Goal: Task Accomplishment & Management: Manage account settings

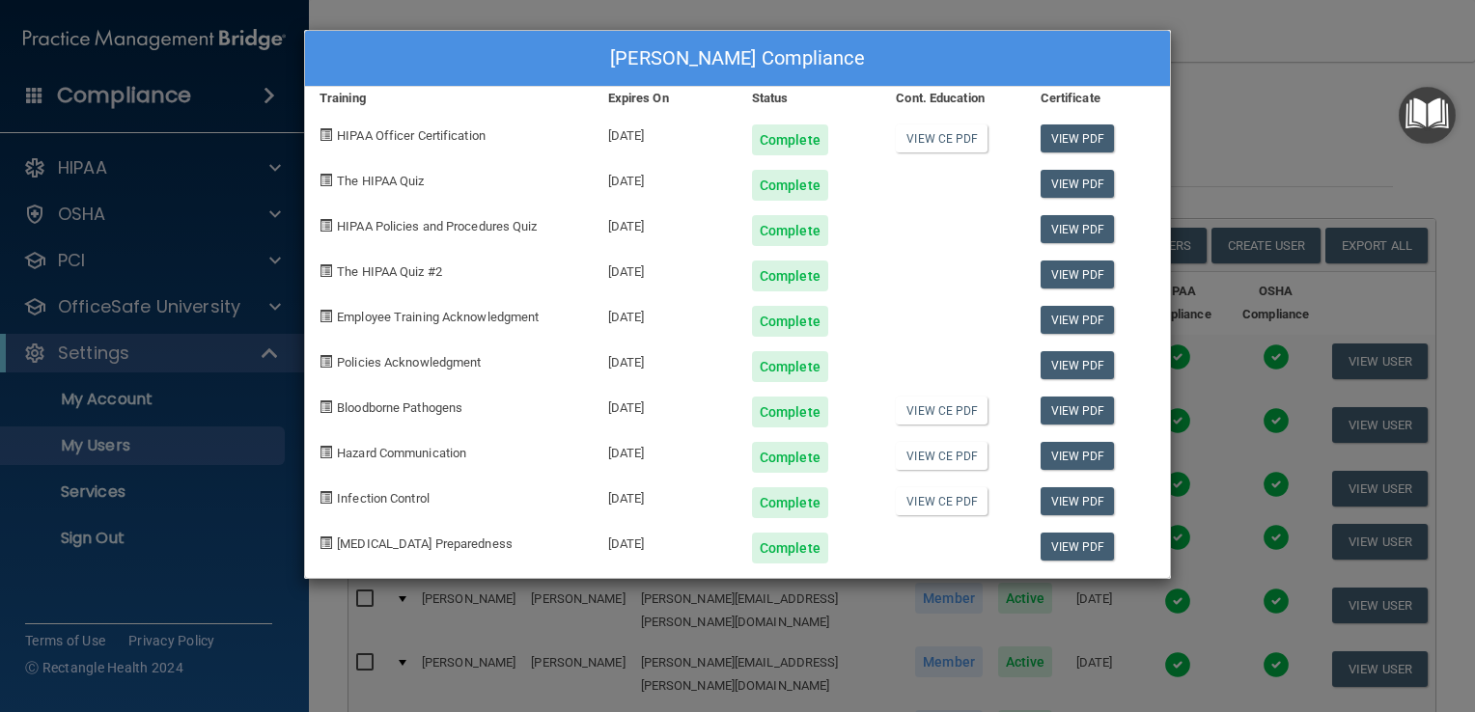
select select "20"
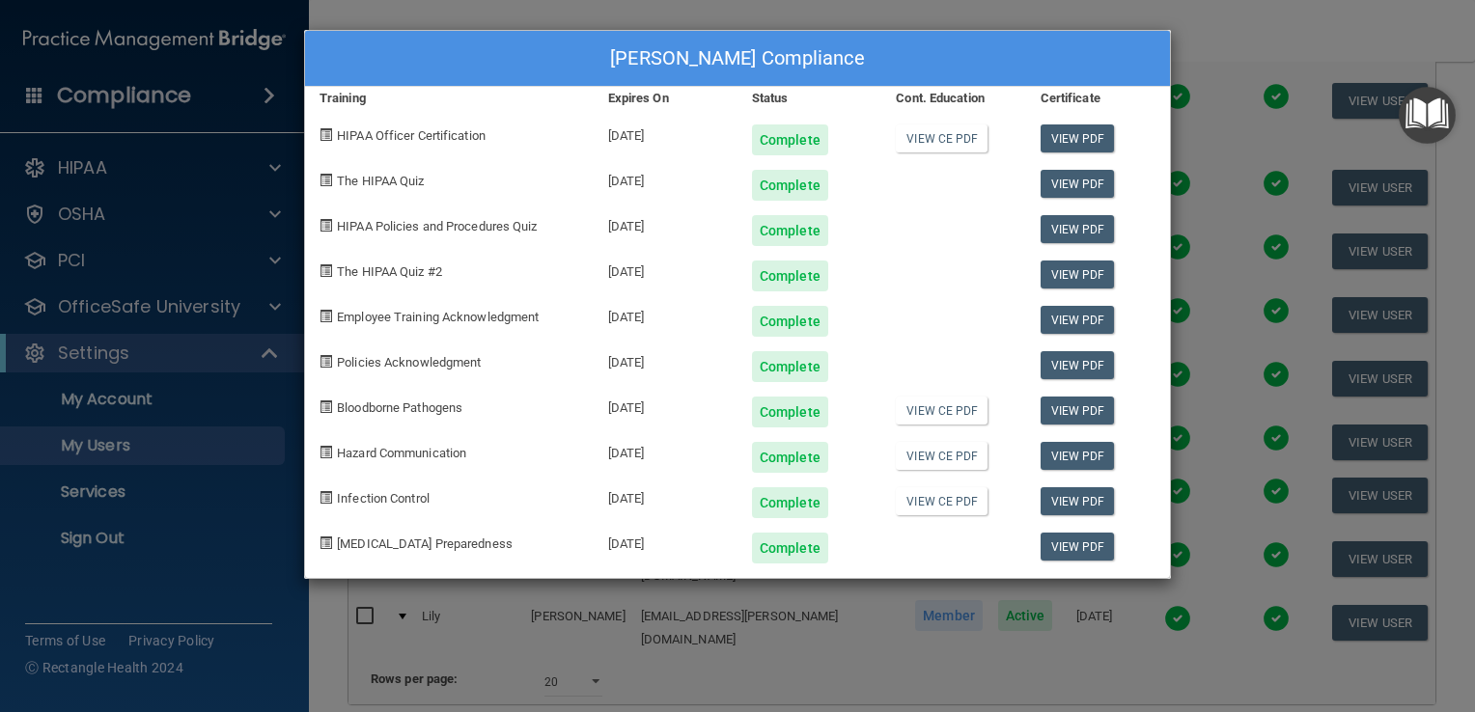
click at [1203, 30] on div "[PERSON_NAME] Compliance Training Expires On Status Cont. Education Certificate…" at bounding box center [737, 356] width 1475 height 712
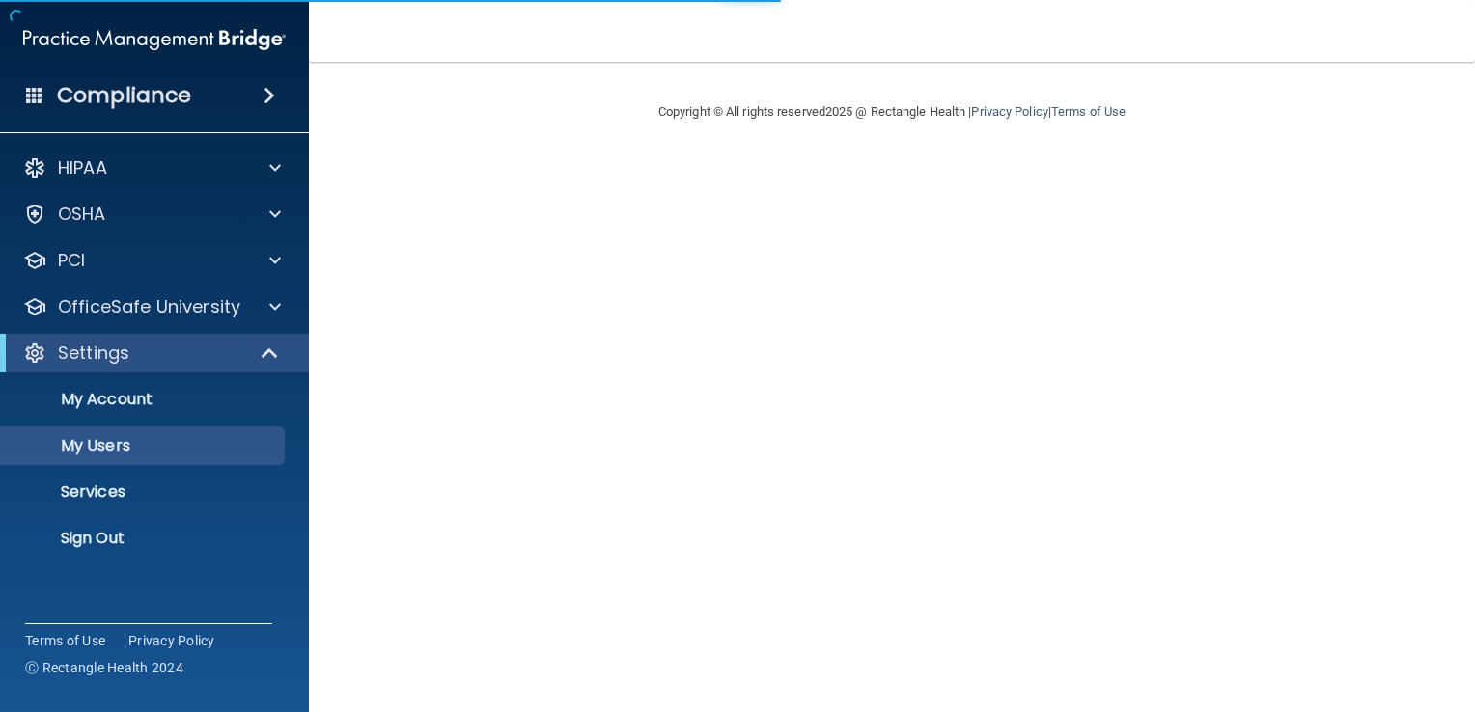
select select "20"
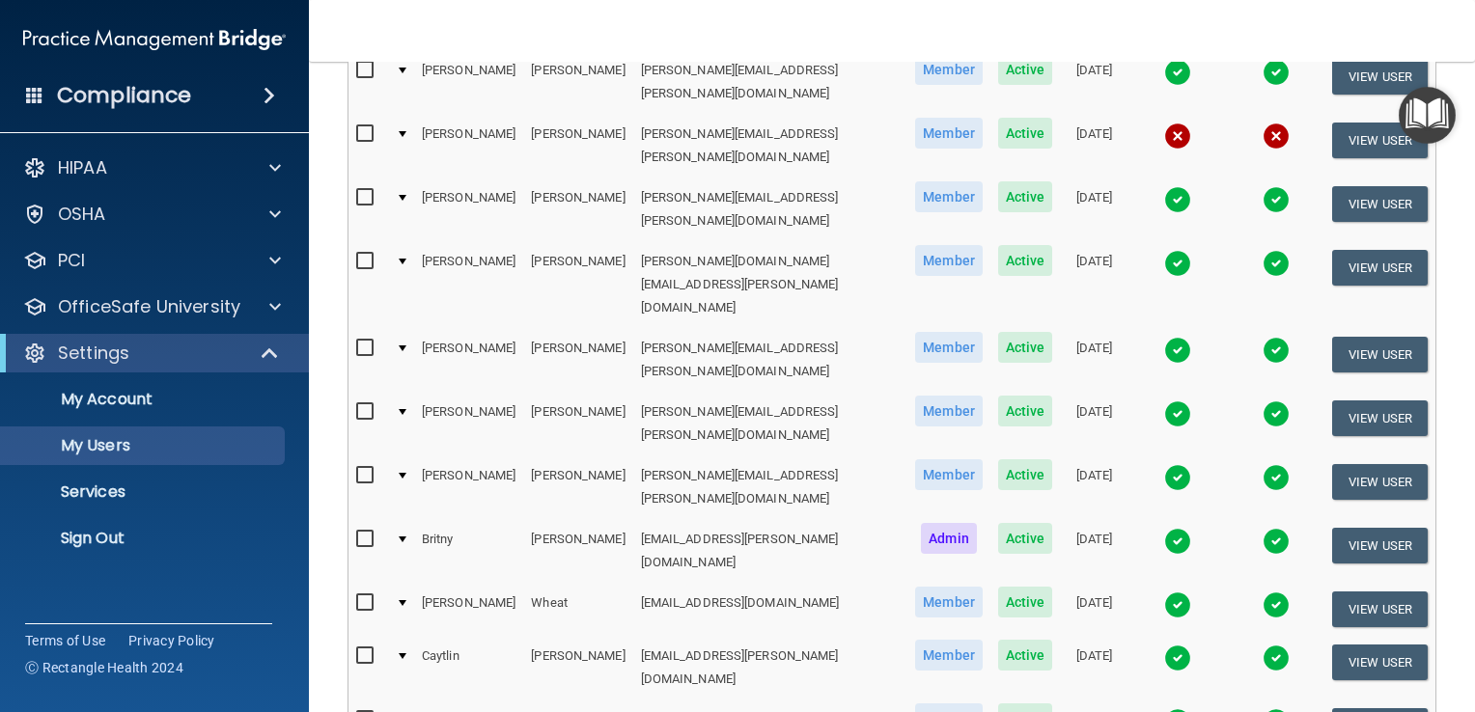
scroll to position [529, 0]
click at [1347, 709] on button "View User" at bounding box center [1380, 727] width 96 height 36
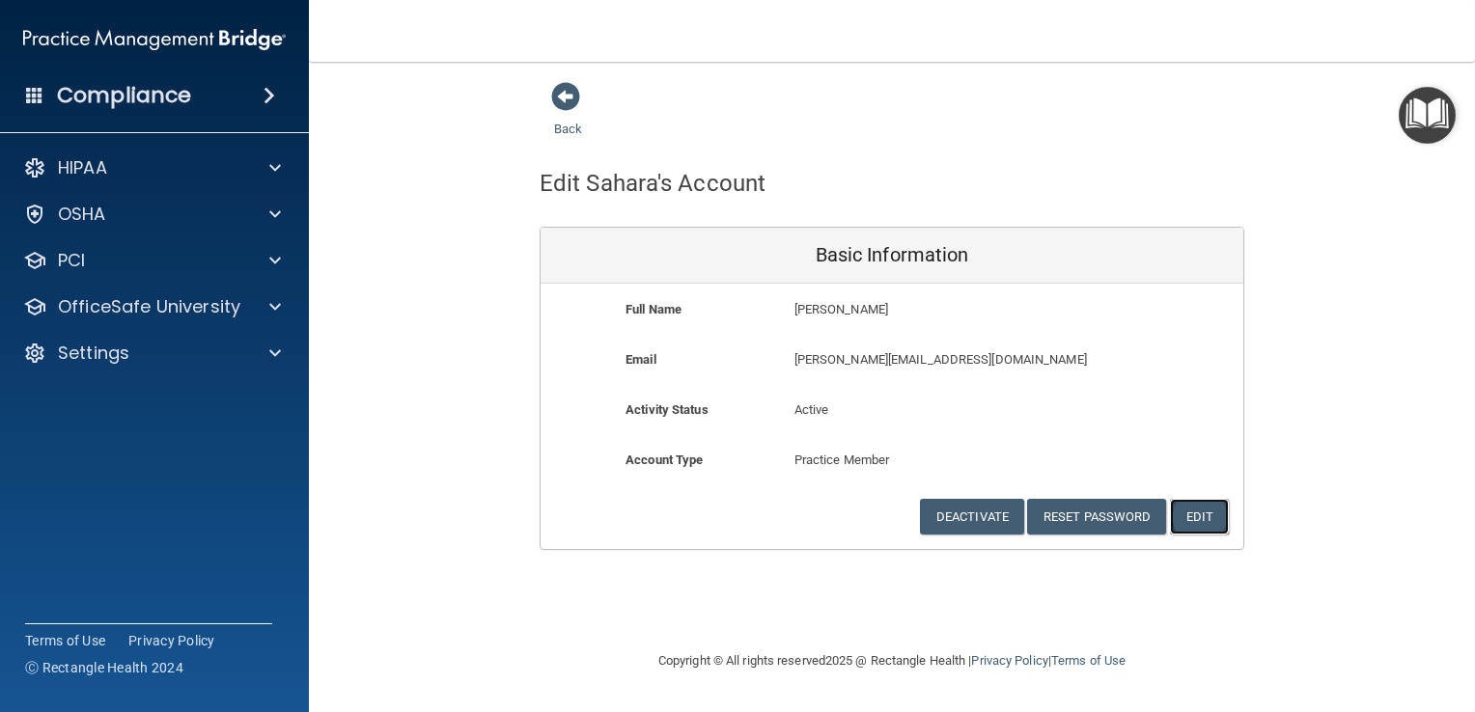
click at [1207, 513] on button "Edit" at bounding box center [1199, 517] width 59 height 36
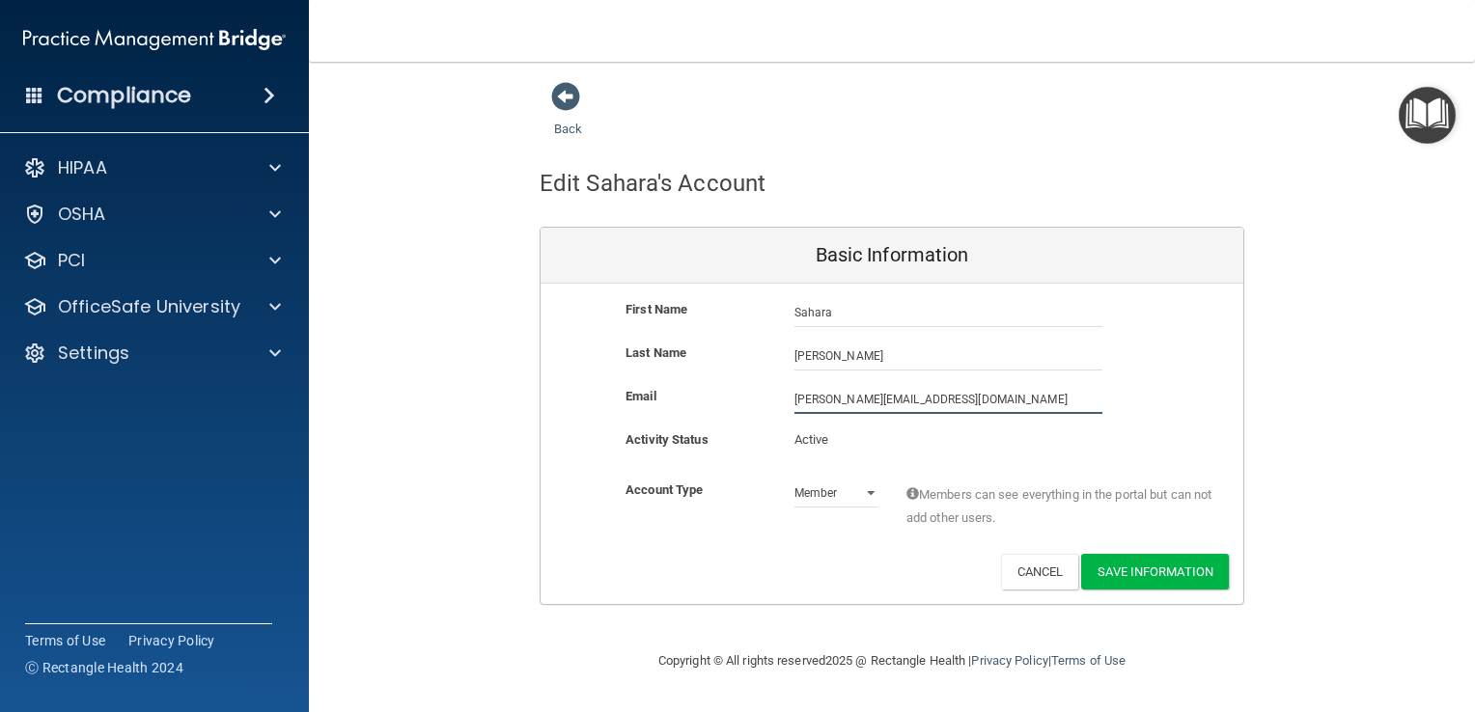
drag, startPoint x: 951, startPoint y: 400, endPoint x: 688, endPoint y: 427, distance: 264.0
click at [688, 427] on div "First Name Sahara Wilson Sahara Last Name Wilson Email wilson.sahara@yahoo.com …" at bounding box center [892, 444] width 703 height 321
type input "a"
type input "sahara.wilson@expeditiondental.com"
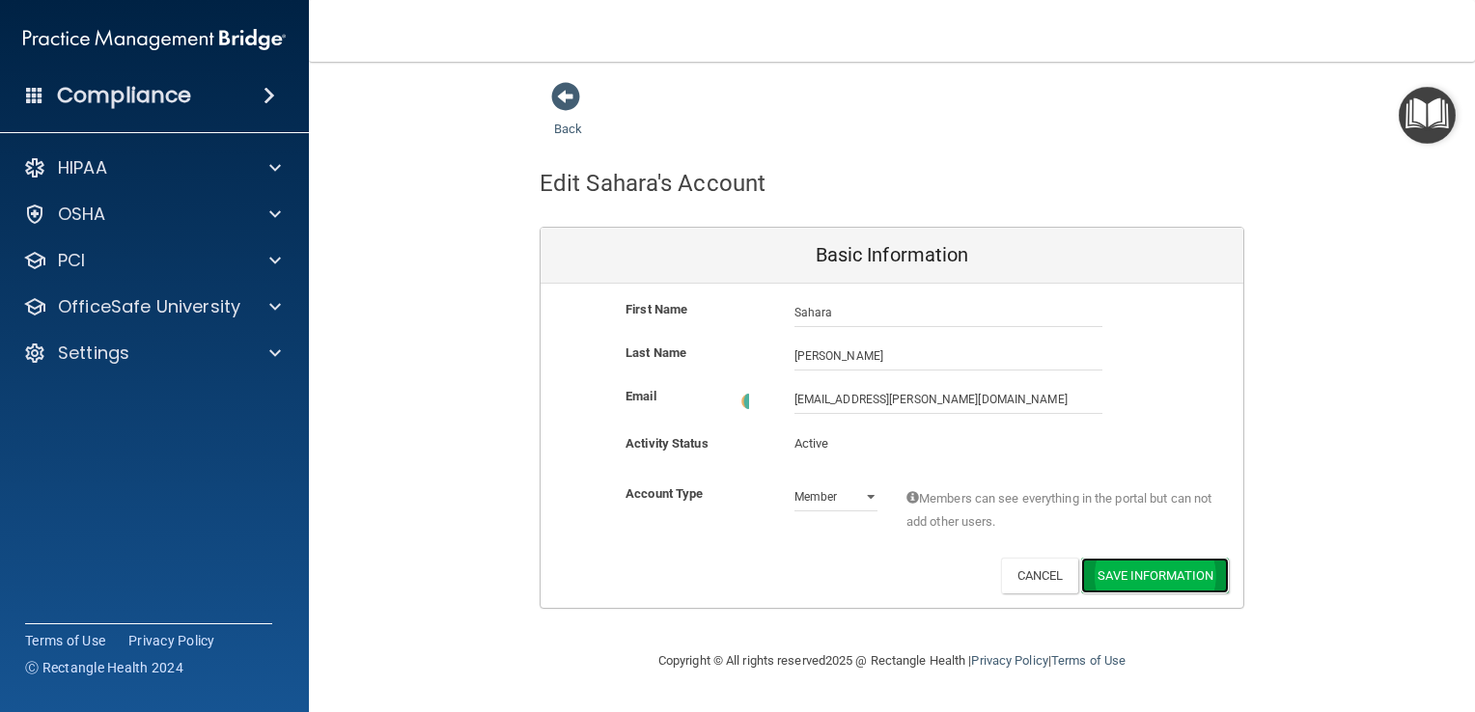
click at [1143, 565] on button "Save Information" at bounding box center [1155, 576] width 148 height 36
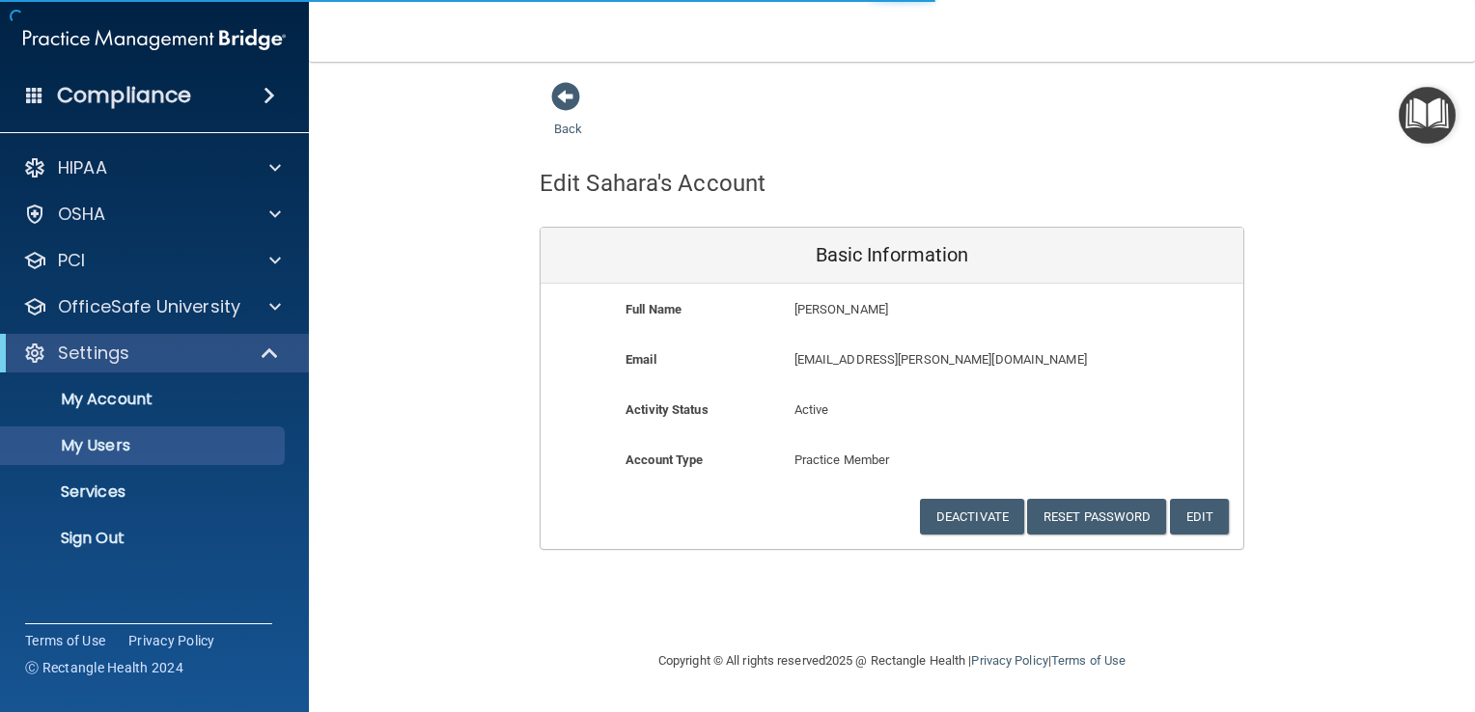
select select "20"
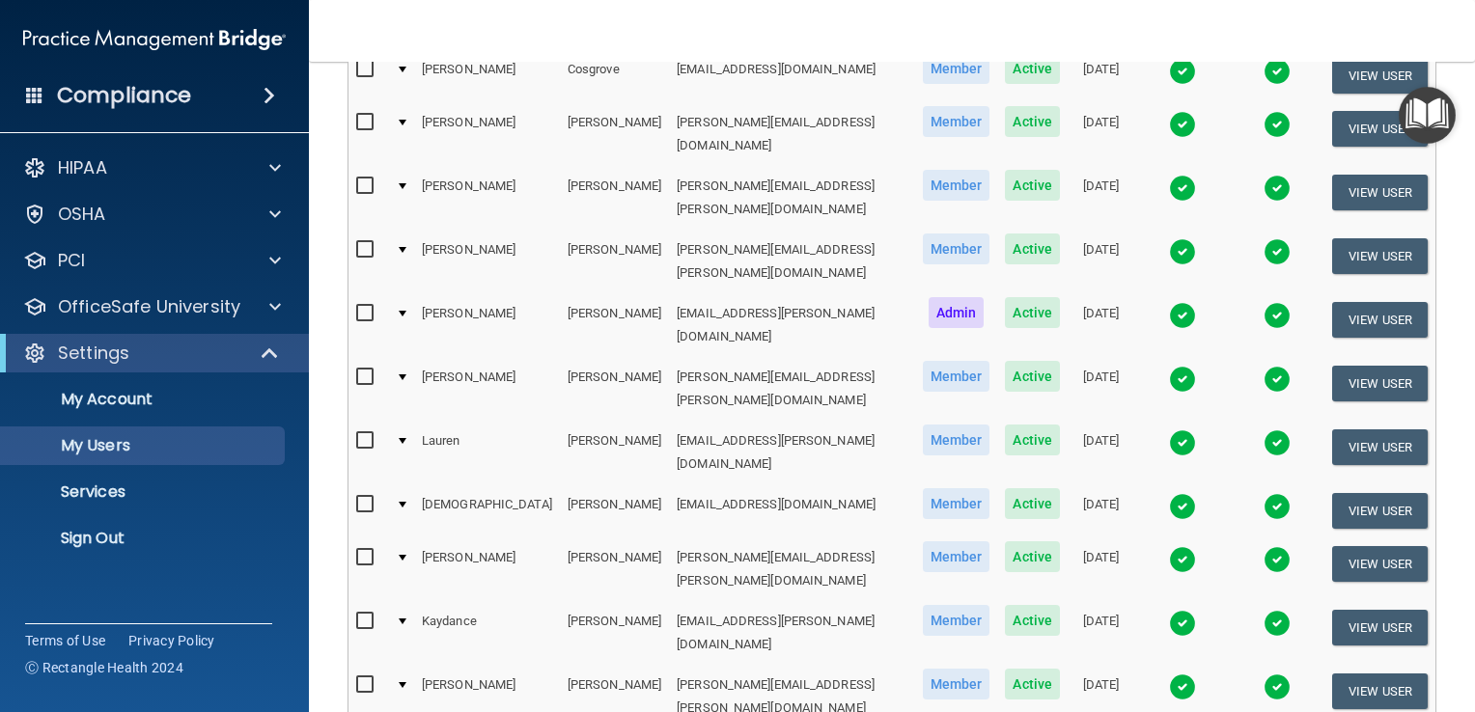
scroll to position [960, 0]
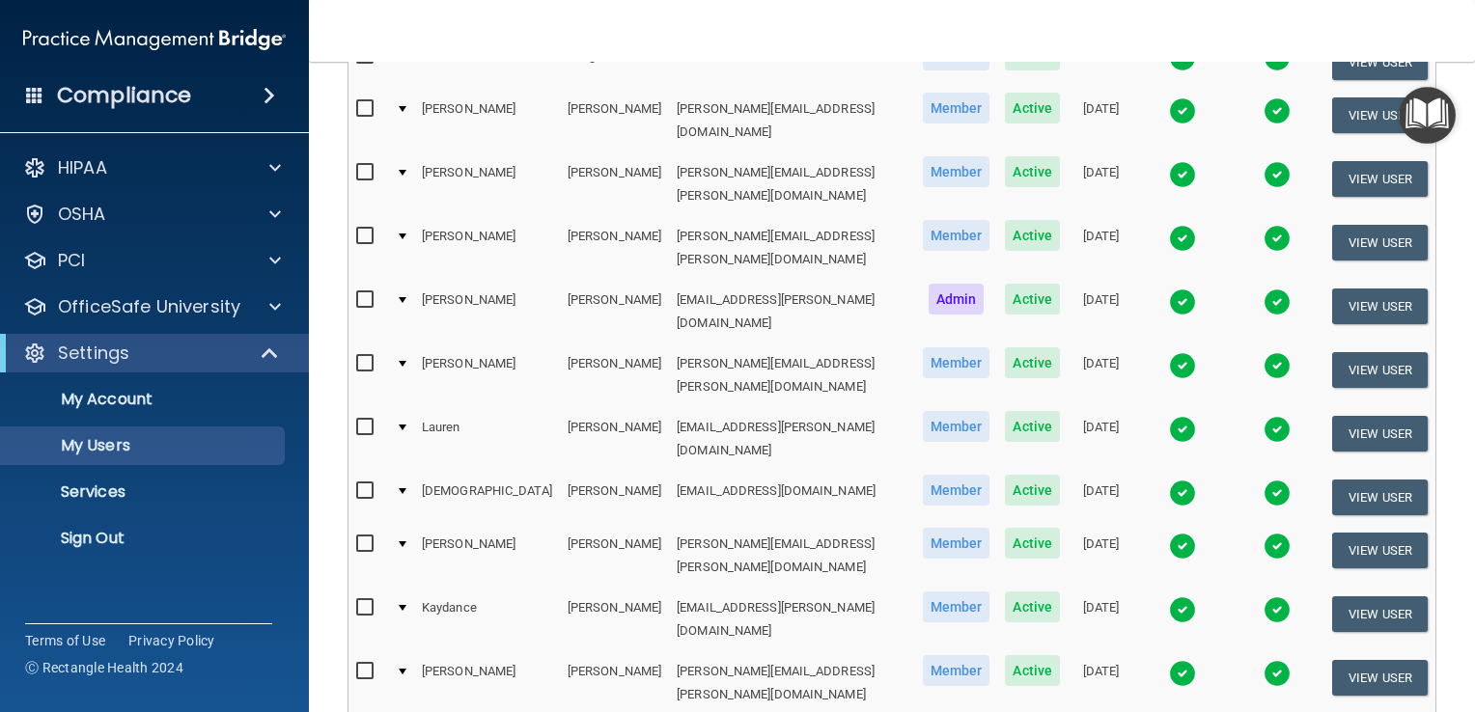
select select "20"
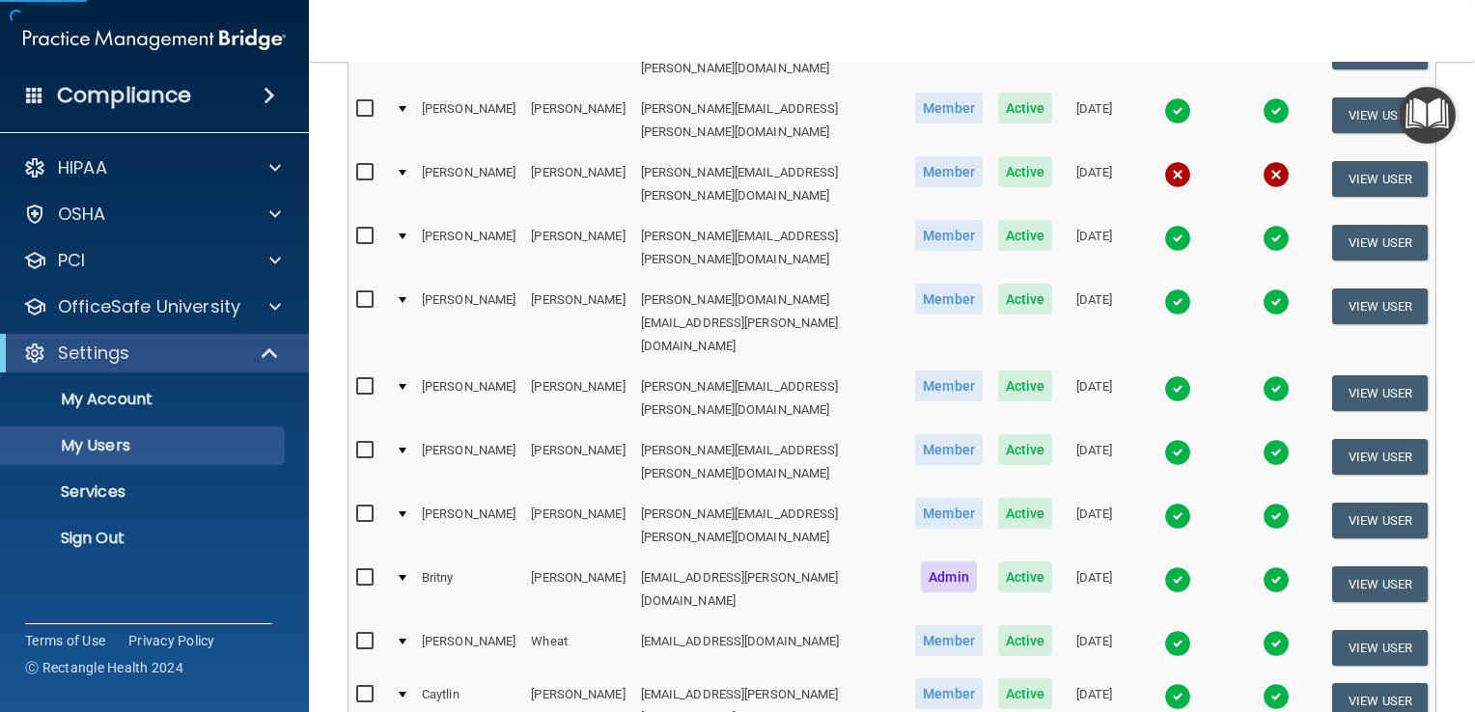
scroll to position [500, 0]
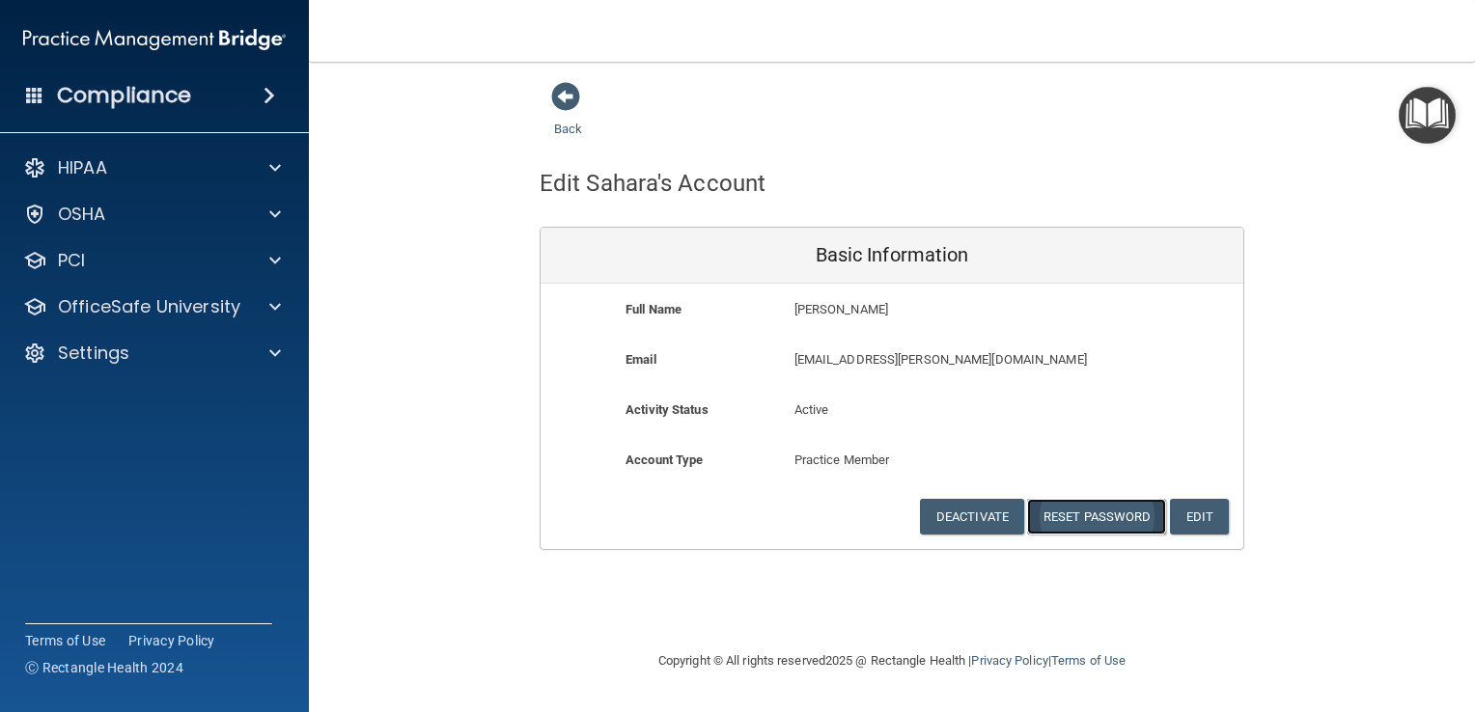
click at [1120, 515] on button "Reset Password" at bounding box center [1096, 517] width 139 height 36
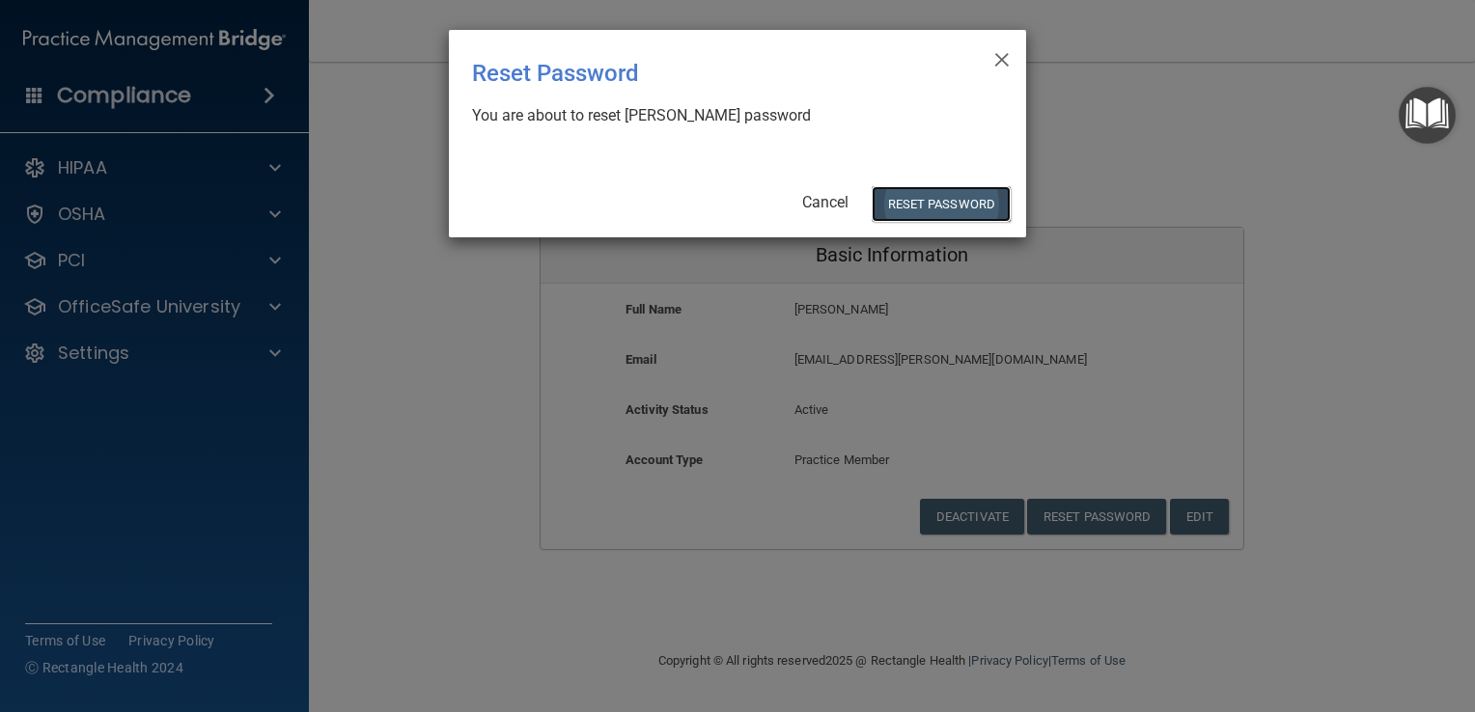
click at [949, 201] on button "Reset Password" at bounding box center [941, 204] width 139 height 36
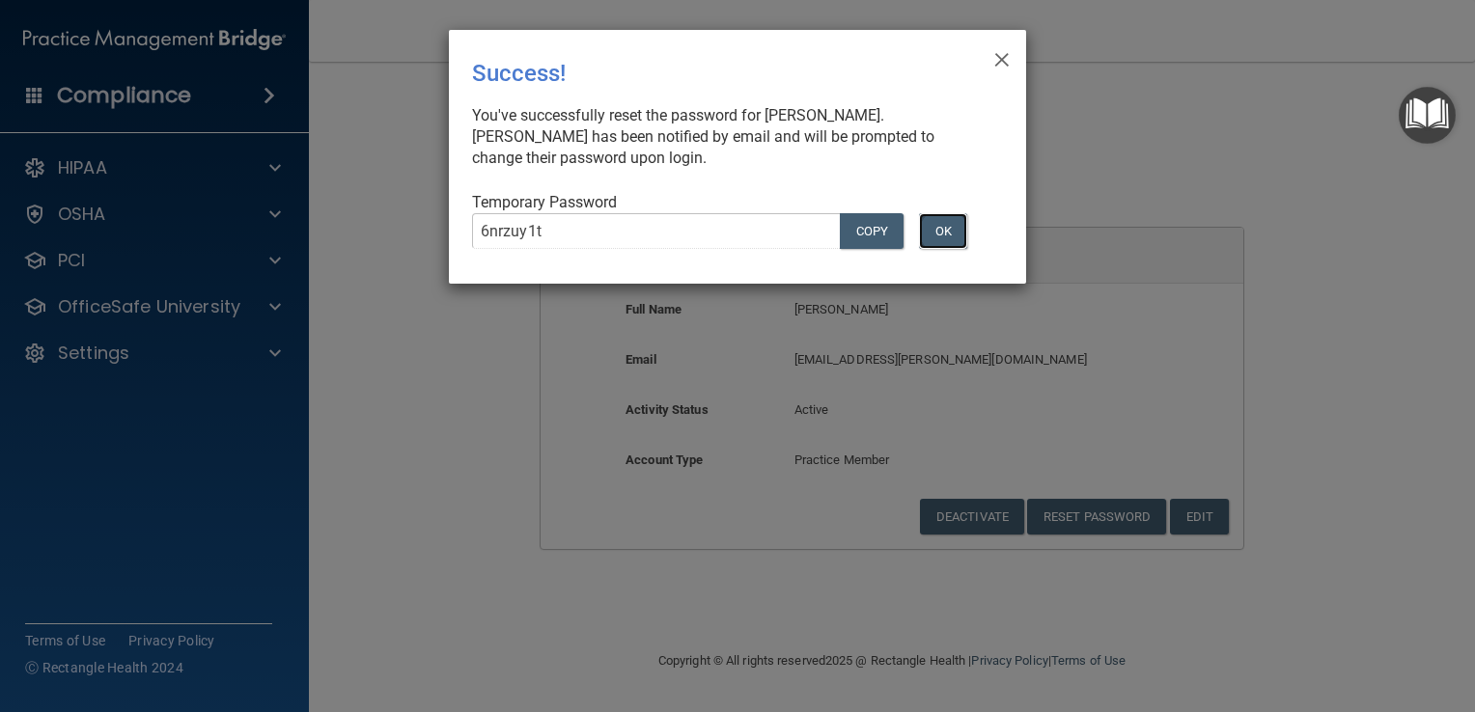
click at [942, 230] on button "OK" at bounding box center [943, 231] width 48 height 36
